Goal: Register for event/course

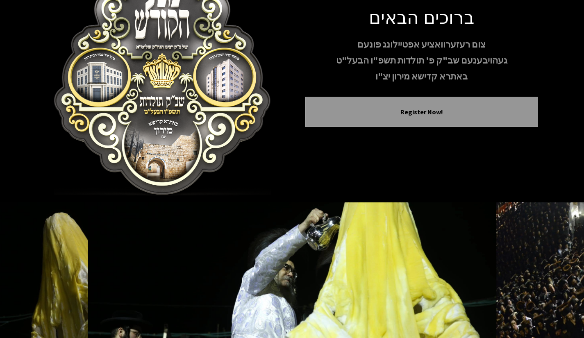
scroll to position [23, 0]
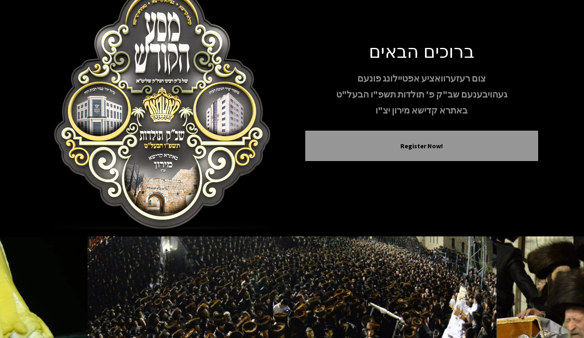
click at [276, 276] on img at bounding box center [292, 319] width 409 height 164
click at [275, 252] on img at bounding box center [292, 319] width 409 height 164
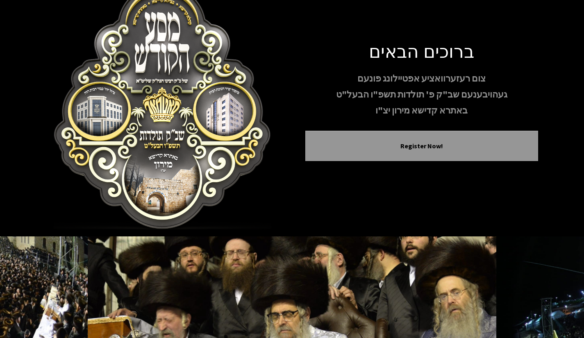
click at [268, 255] on img at bounding box center [292, 319] width 409 height 164
click at [242, 289] on img at bounding box center [292, 319] width 409 height 164
click at [242, 290] on img at bounding box center [292, 319] width 409 height 164
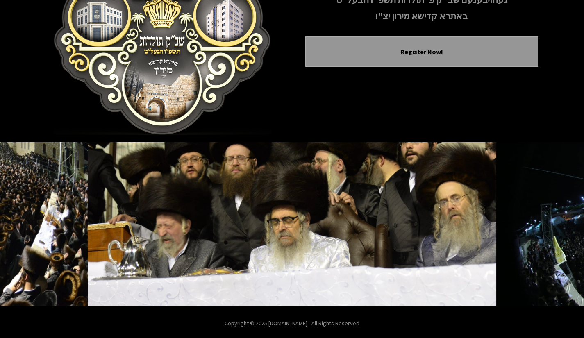
scroll to position [120, 0]
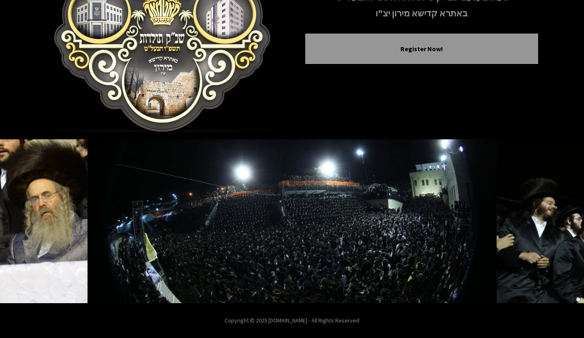
click at [287, 254] on img at bounding box center [292, 221] width 409 height 164
click at [420, 56] on div "Register Now!" at bounding box center [421, 49] width 233 height 30
click at [423, 46] on button "Register Now!" at bounding box center [422, 49] width 212 height 10
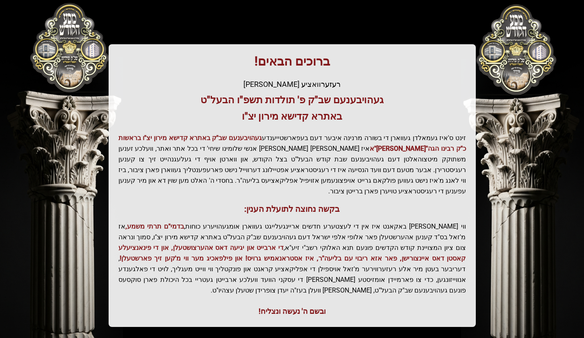
scroll to position [137, 0]
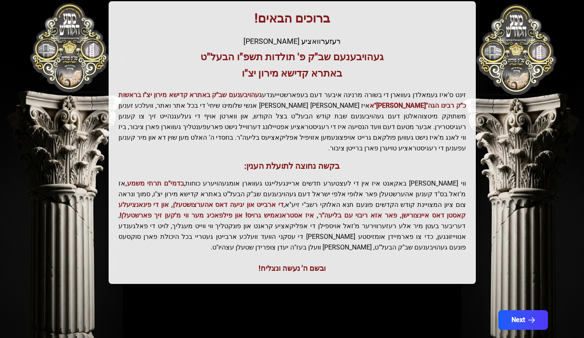
click at [522, 310] on button "Next" at bounding box center [524, 320] width 50 height 20
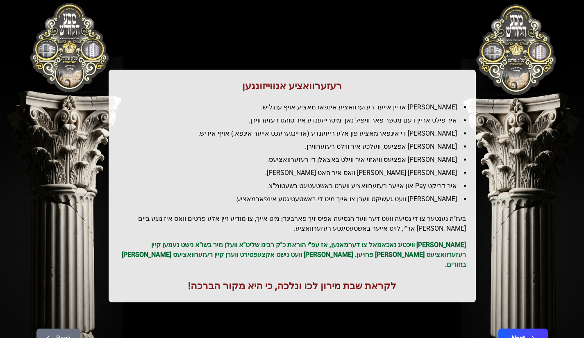
scroll to position [59, 0]
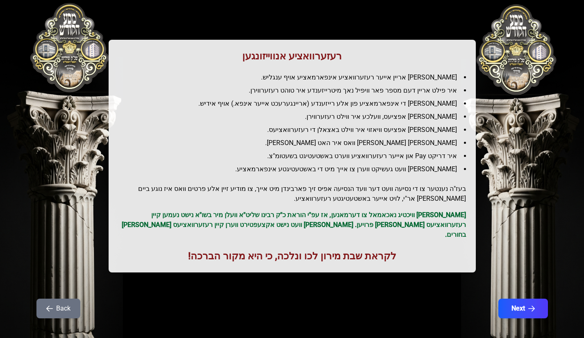
click at [524, 299] on button "Next" at bounding box center [524, 309] width 50 height 20
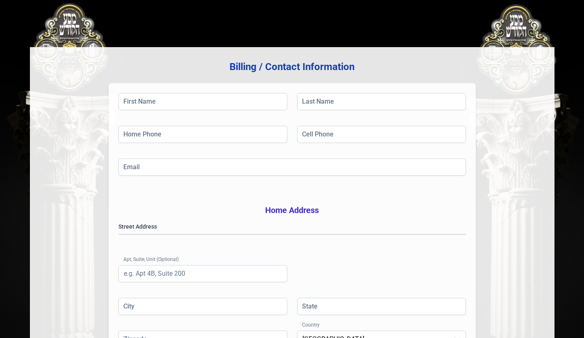
scroll to position [169, 0]
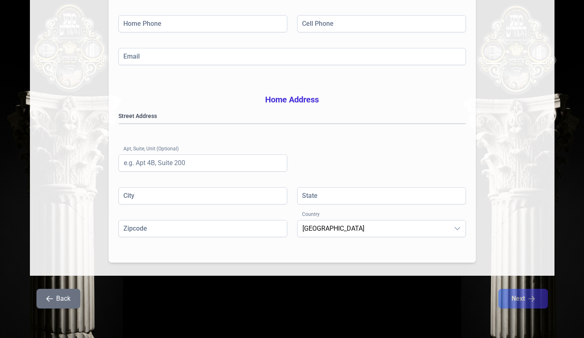
click at [59, 301] on button "Back" at bounding box center [58, 299] width 44 height 20
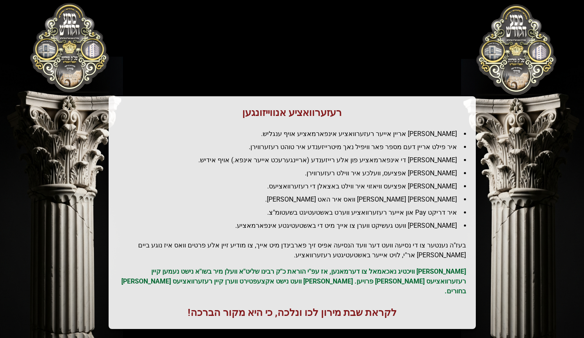
scroll to position [0, 0]
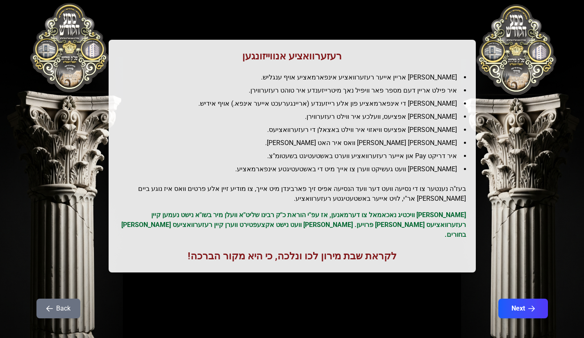
click at [55, 302] on button "Back" at bounding box center [58, 309] width 44 height 20
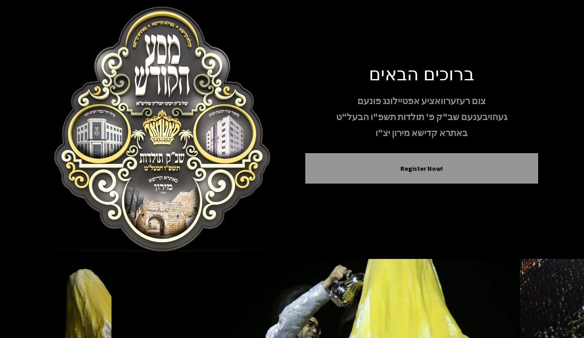
click at [129, 162] on img at bounding box center [162, 130] width 233 height 246
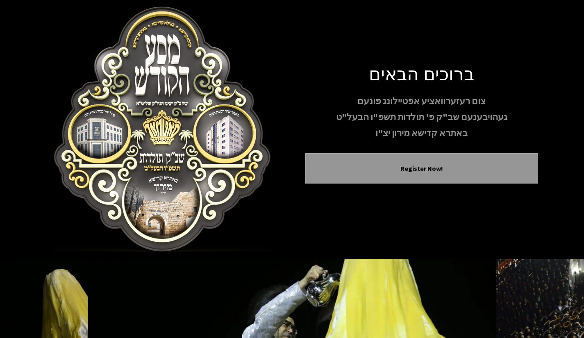
scroll to position [120, 0]
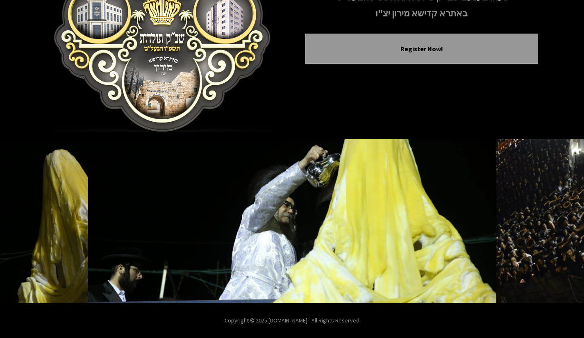
click at [269, 251] on img at bounding box center [292, 221] width 409 height 164
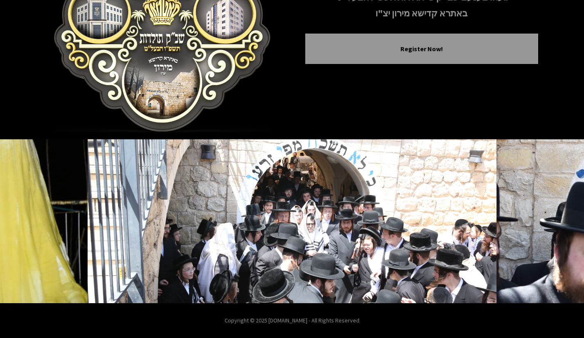
click at [561, 221] on icon "Next image" at bounding box center [561, 221] width 7 height 7
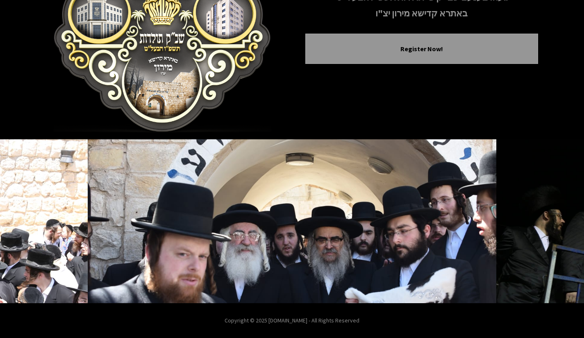
click at [563, 219] on icon "Next image" at bounding box center [561, 221] width 7 height 7
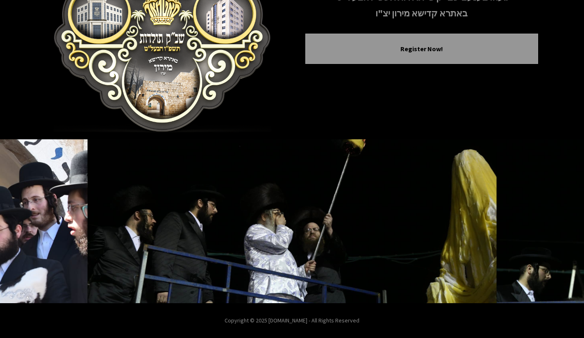
click at [562, 219] on icon "Next image" at bounding box center [561, 221] width 7 height 7
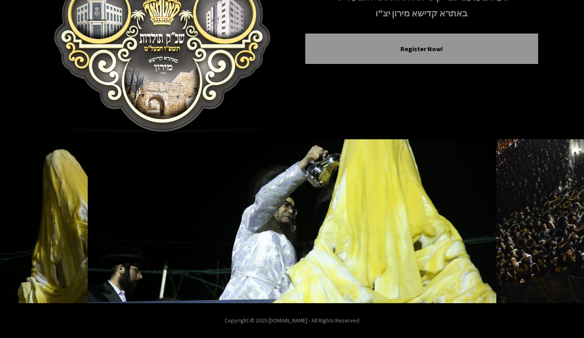
click at [556, 223] on button "Next image" at bounding box center [562, 222] width 20 height 20
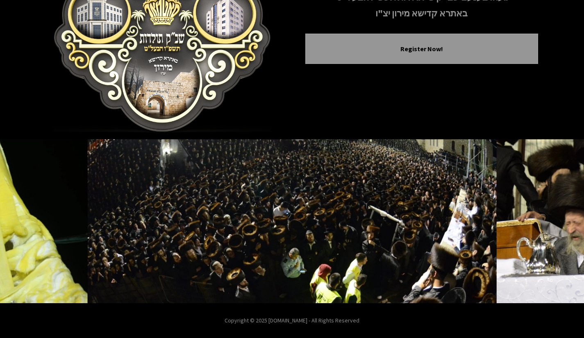
click at [560, 221] on icon "Next image" at bounding box center [561, 221] width 7 height 7
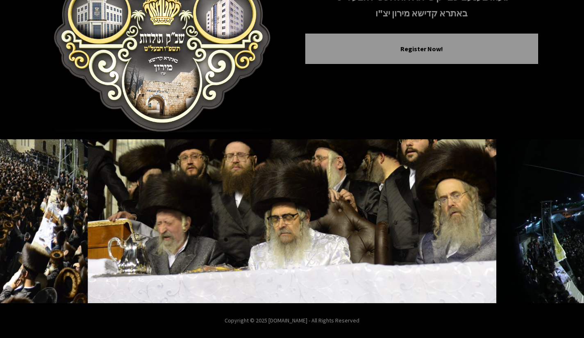
click at [312, 231] on img at bounding box center [292, 221] width 409 height 164
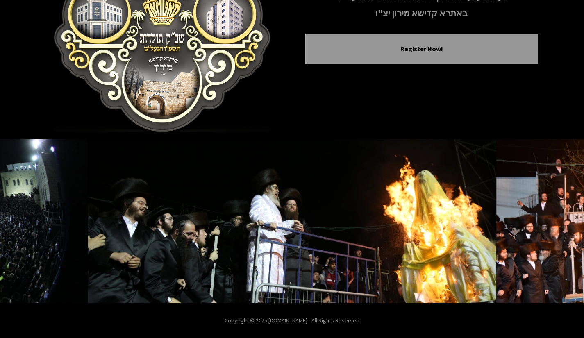
click at [312, 245] on img at bounding box center [292, 221] width 409 height 164
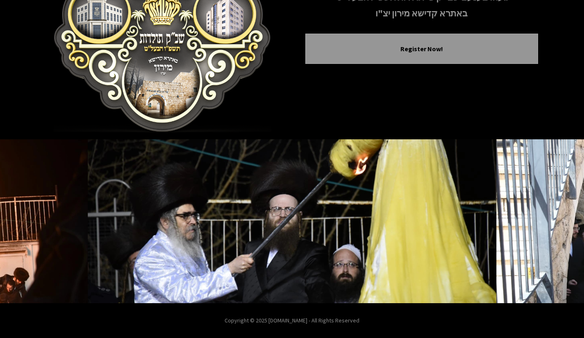
click at [246, 237] on img at bounding box center [292, 221] width 409 height 164
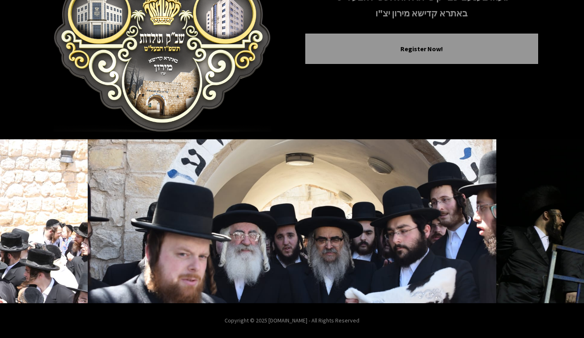
click at [275, 240] on img at bounding box center [292, 221] width 409 height 164
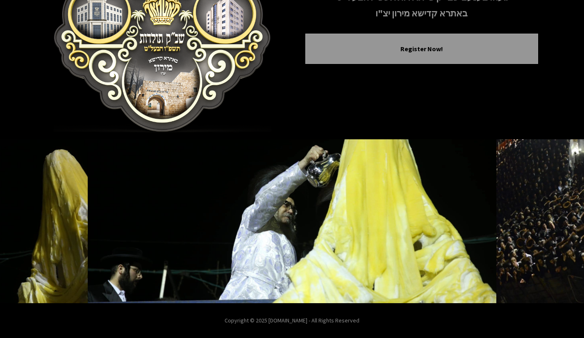
click at [21, 221] on icon "Previous image" at bounding box center [23, 221] width 7 height 7
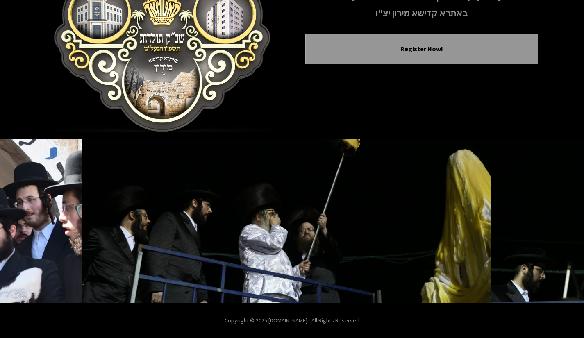
click at [21, 221] on icon "Previous image" at bounding box center [23, 221] width 7 height 7
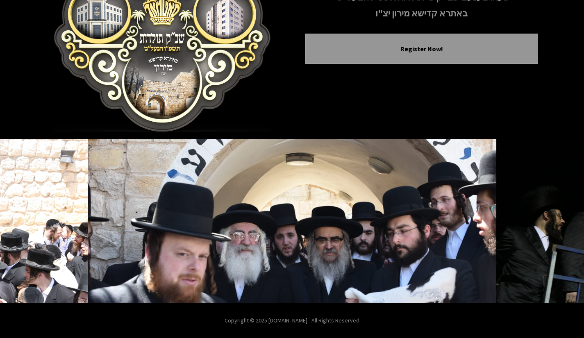
click at [21, 221] on icon "Previous image" at bounding box center [23, 221] width 7 height 7
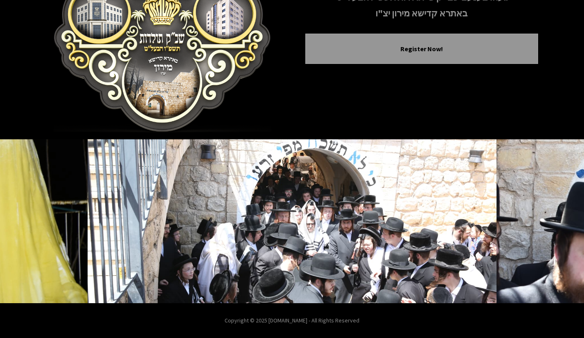
click at [303, 242] on img at bounding box center [292, 221] width 409 height 164
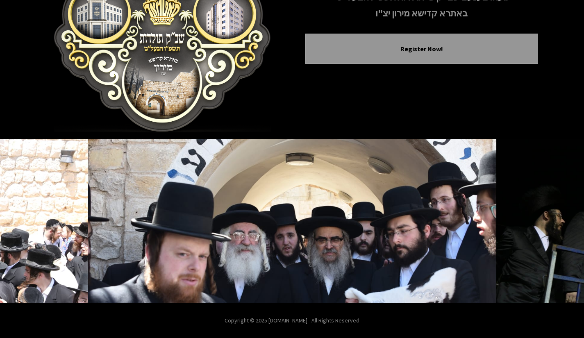
click at [26, 212] on button "Previous image" at bounding box center [23, 222] width 20 height 20
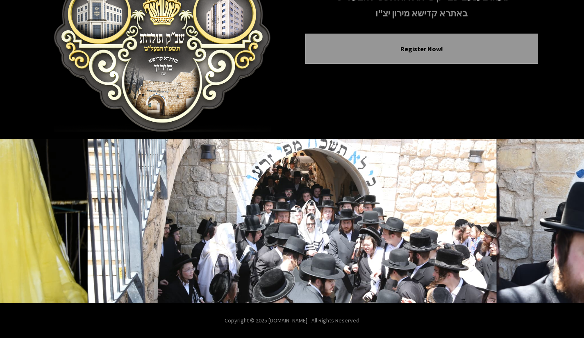
click at [21, 218] on icon "Previous image" at bounding box center [23, 221] width 7 height 7
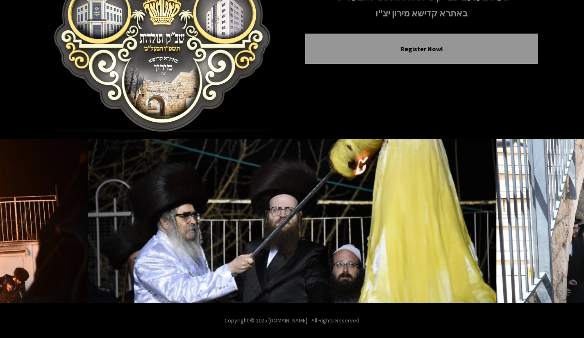
click at [21, 218] on icon "Previous image" at bounding box center [23, 221] width 7 height 7
click at [21, 217] on button "Previous image" at bounding box center [23, 222] width 20 height 20
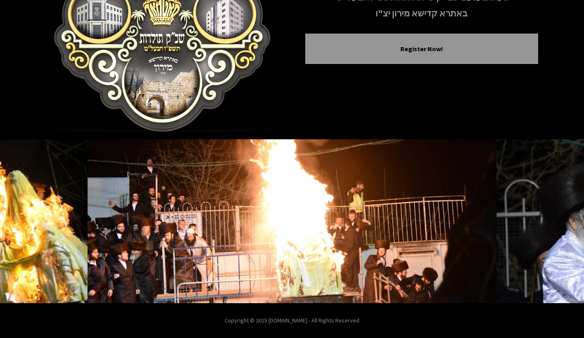
click at [21, 217] on button "Previous image" at bounding box center [23, 222] width 20 height 20
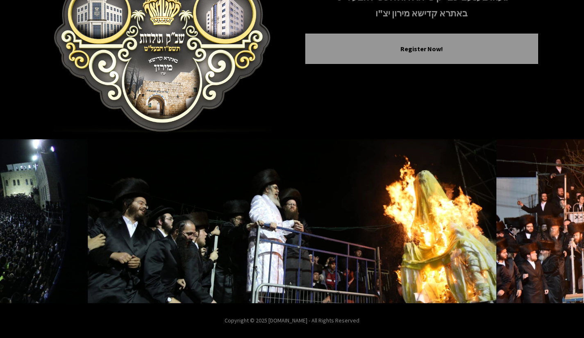
click at [21, 217] on button "Previous image" at bounding box center [23, 222] width 20 height 20
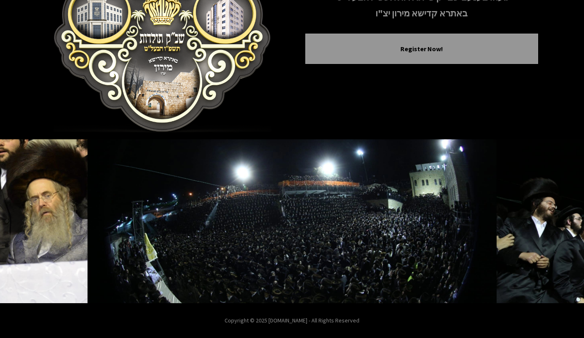
click at [21, 217] on button "Previous image" at bounding box center [23, 222] width 20 height 20
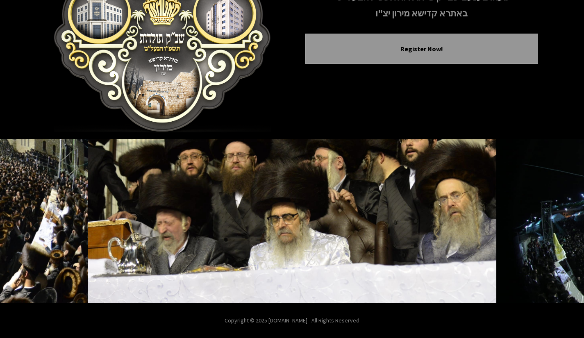
click at [21, 217] on button "Previous image" at bounding box center [23, 222] width 20 height 20
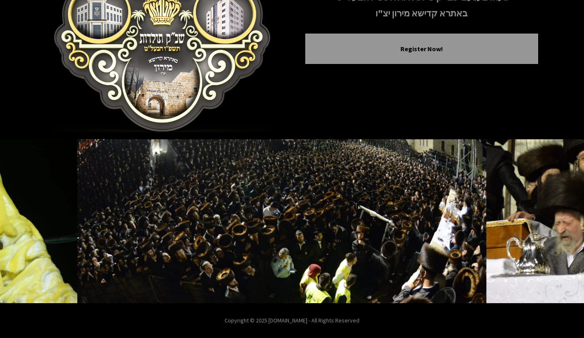
click at [21, 217] on button "Previous image" at bounding box center [23, 222] width 20 height 20
